Goal: Information Seeking & Learning: Learn about a topic

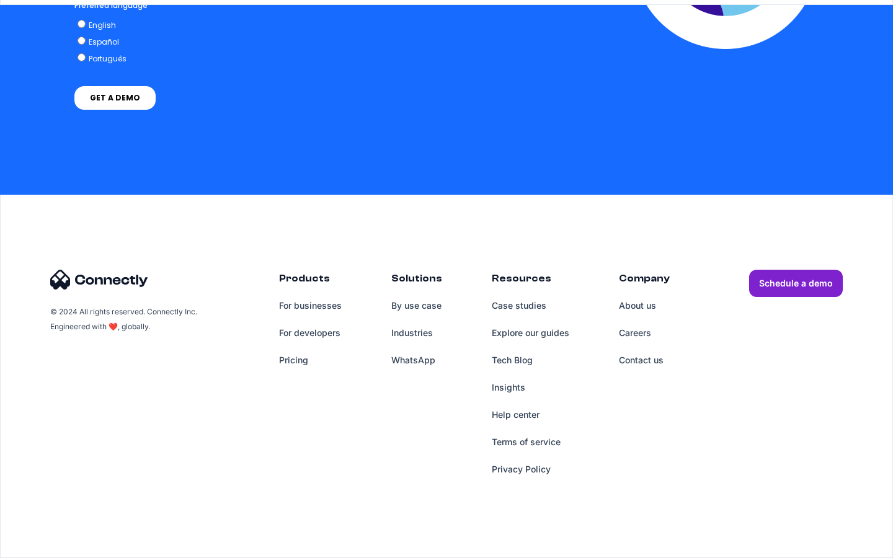
scroll to position [3076, 0]
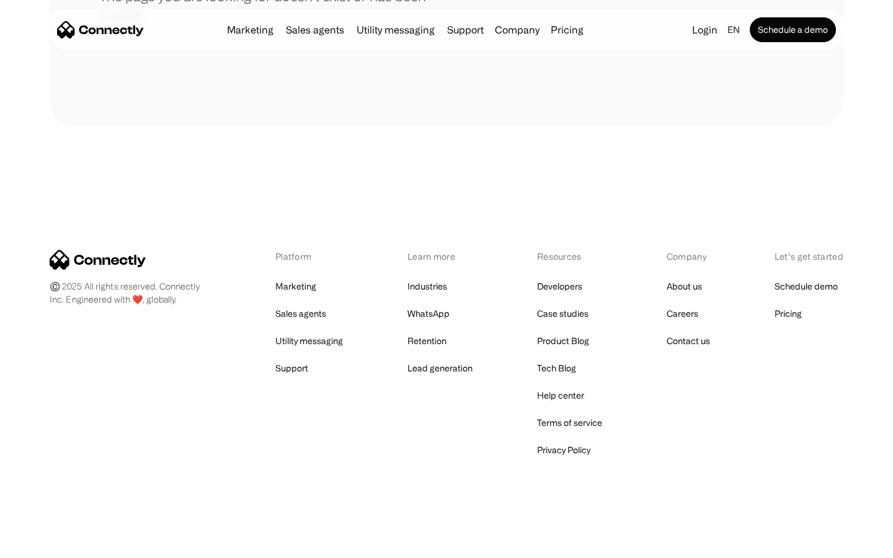
scroll to position [226, 0]
